Goal: Transaction & Acquisition: Purchase product/service

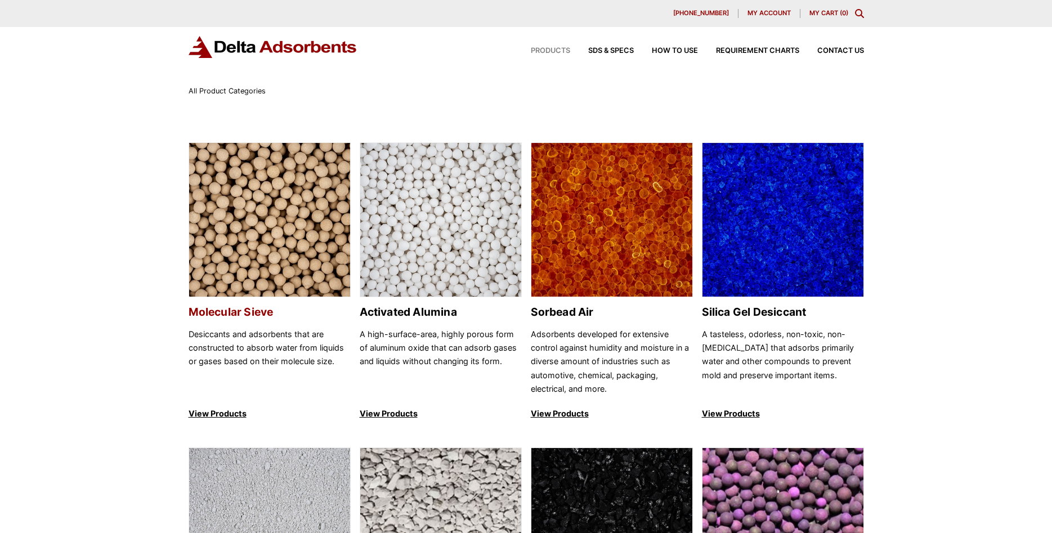
click at [261, 230] on img at bounding box center [269, 220] width 161 height 155
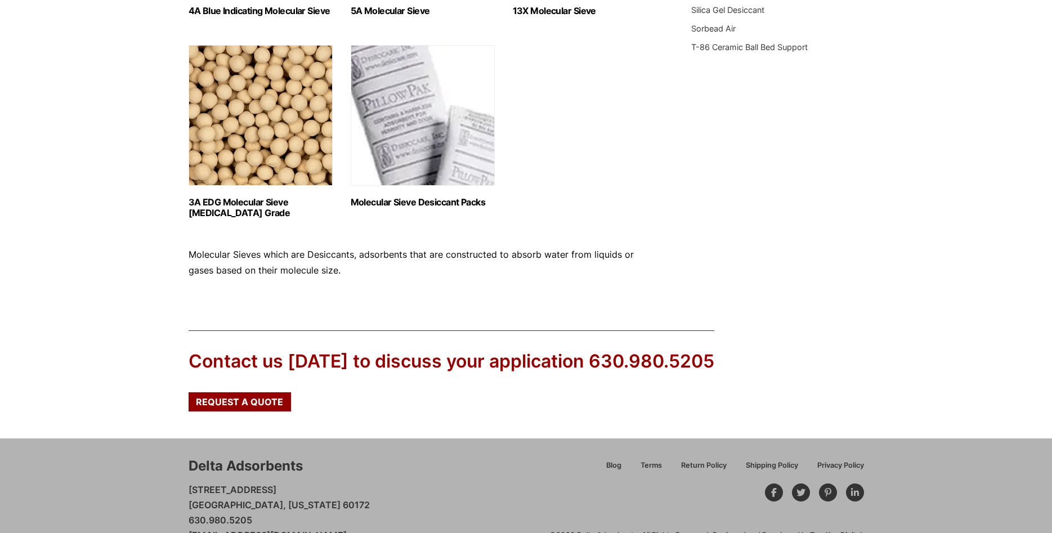
scroll to position [451, 0]
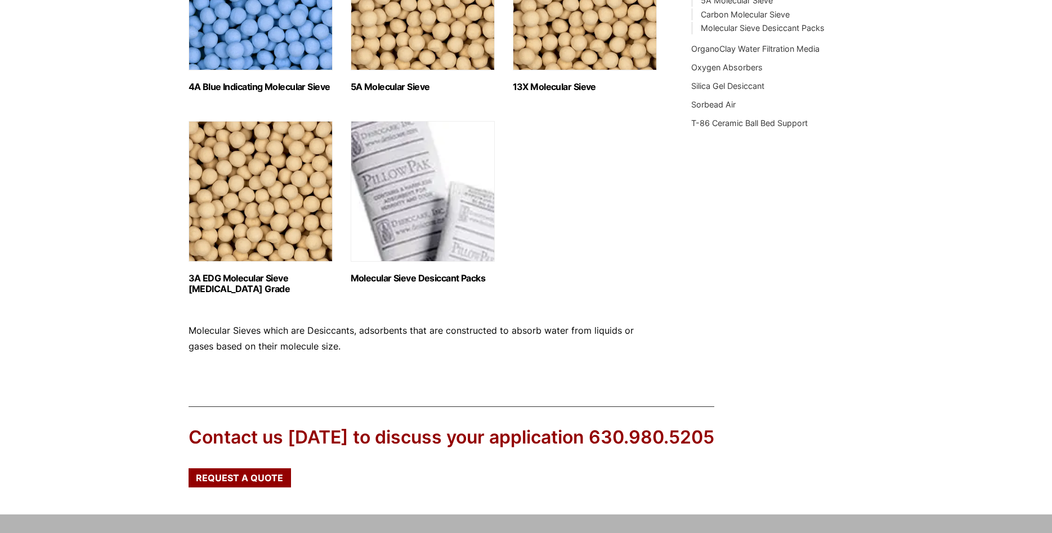
click at [472, 219] on img "Visit product category Molecular Sieve Desiccant Packs" at bounding box center [423, 191] width 144 height 141
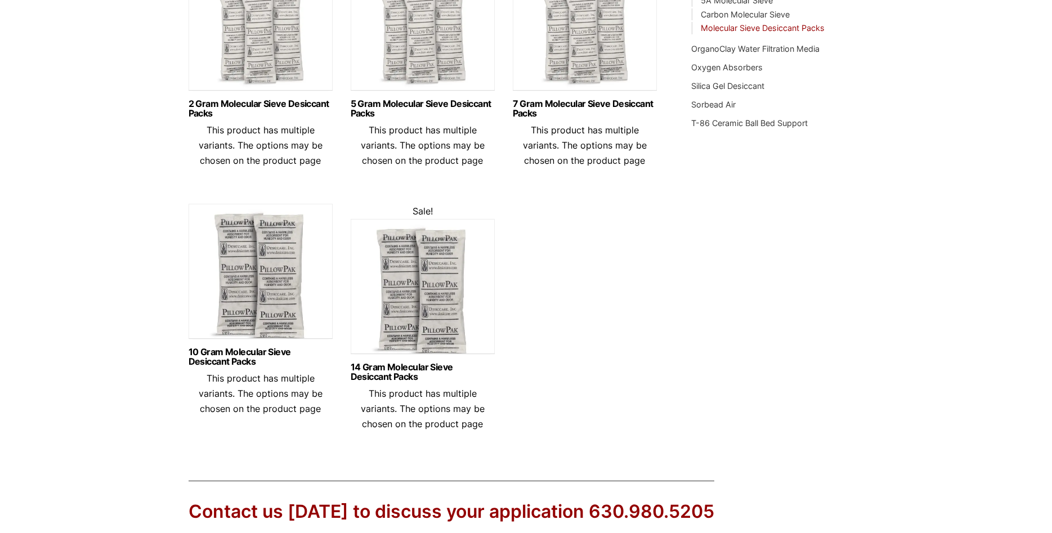
scroll to position [452, 0]
click at [451, 270] on img at bounding box center [423, 288] width 144 height 141
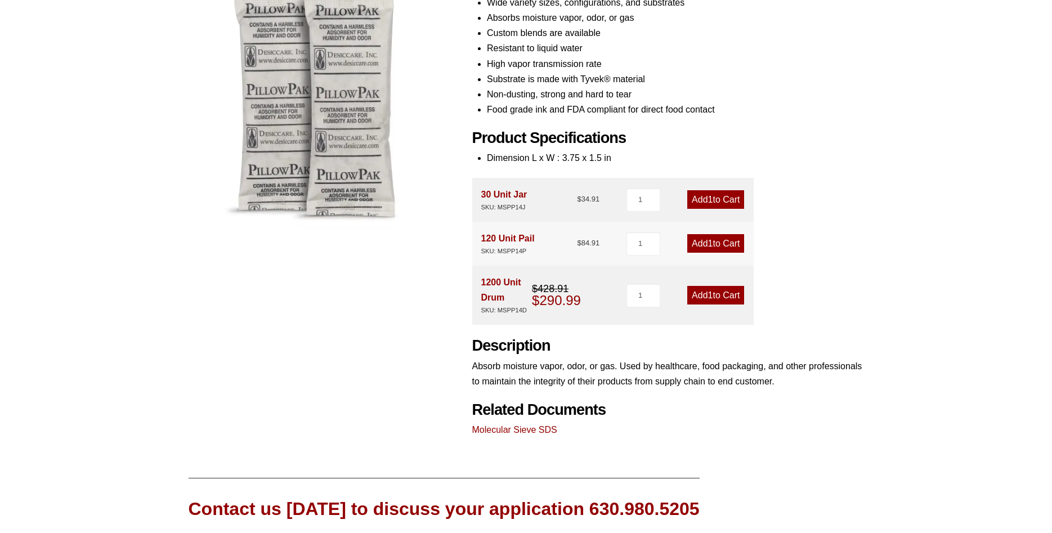
scroll to position [194, 0]
